Goal: Find specific page/section: Find specific page/section

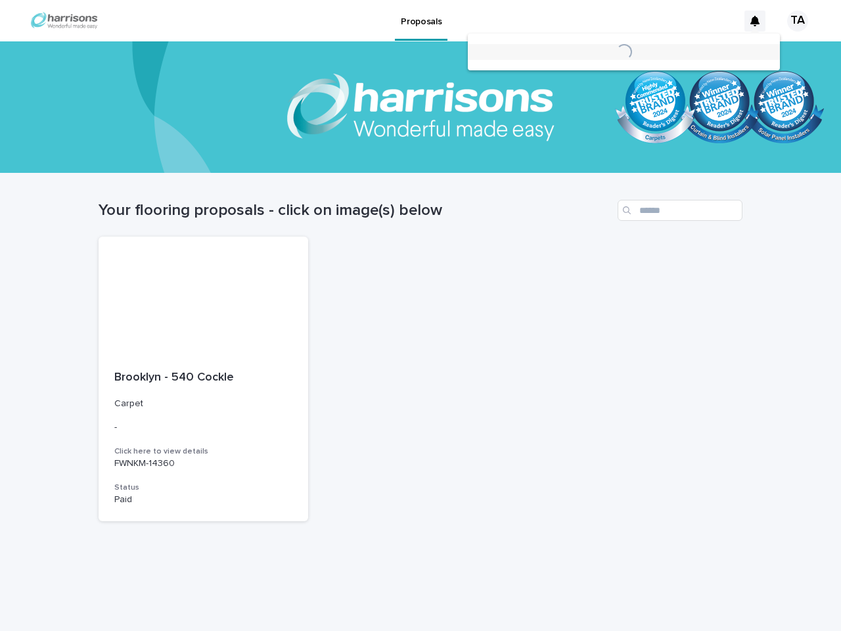
click at [793, 21] on div "TA" at bounding box center [797, 21] width 21 height 21
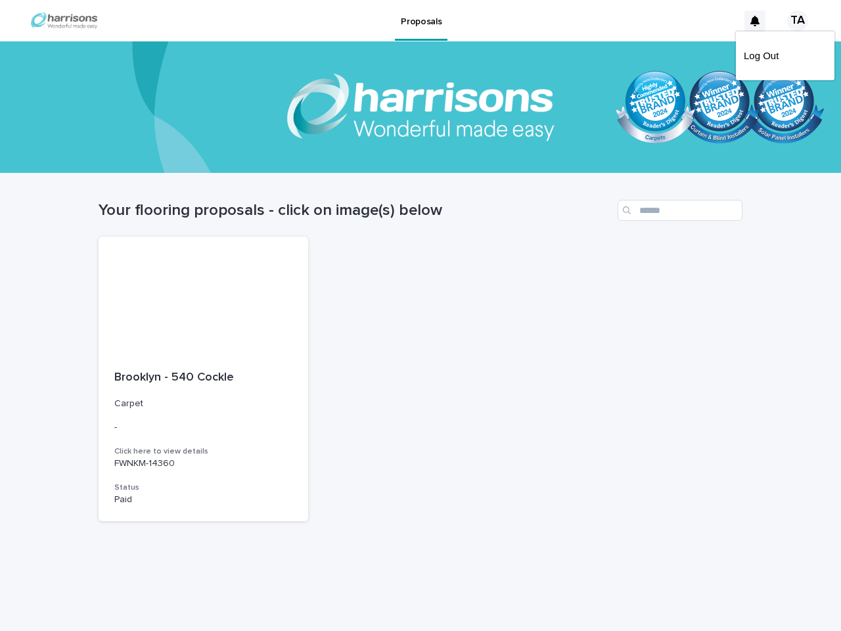
click at [420, 108] on div at bounding box center [420, 106] width 841 height 131
